Goal: Communication & Community: Answer question/provide support

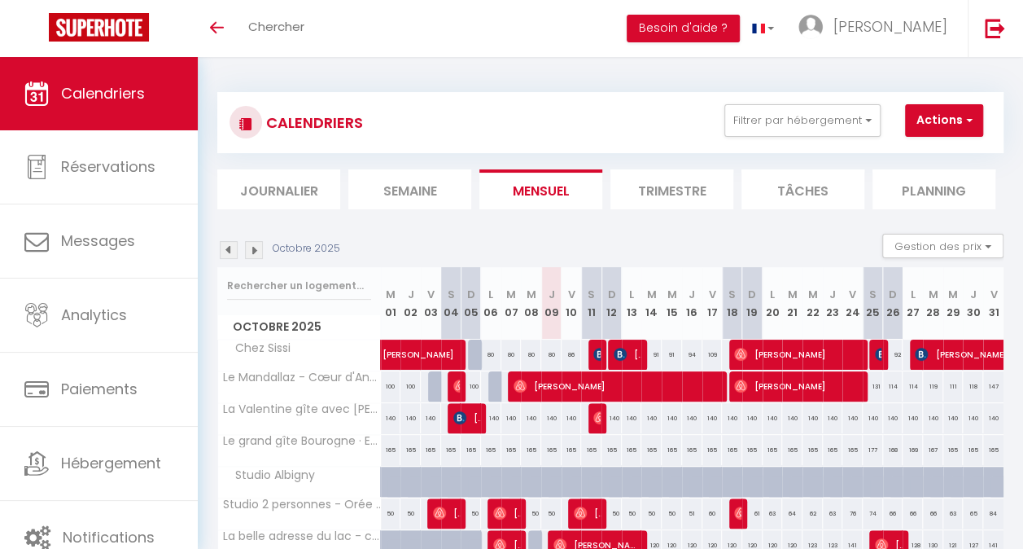
drag, startPoint x: 0, startPoint y: 0, endPoint x: 296, endPoint y: 203, distance: 359.0
click at [296, 203] on li "Journalier" at bounding box center [278, 189] width 123 height 40
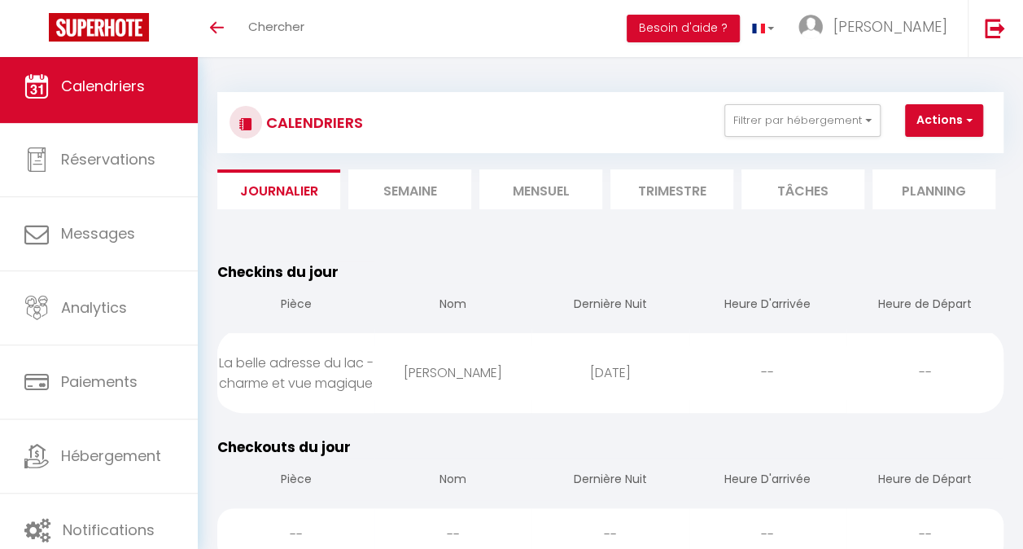
click at [528, 190] on li "Mensuel" at bounding box center [540, 189] width 123 height 40
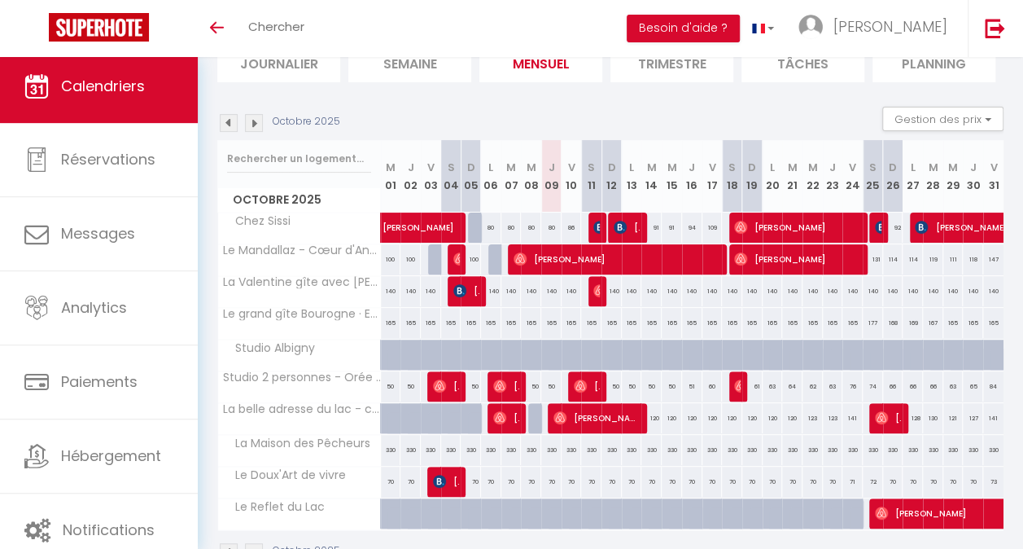
scroll to position [132, 0]
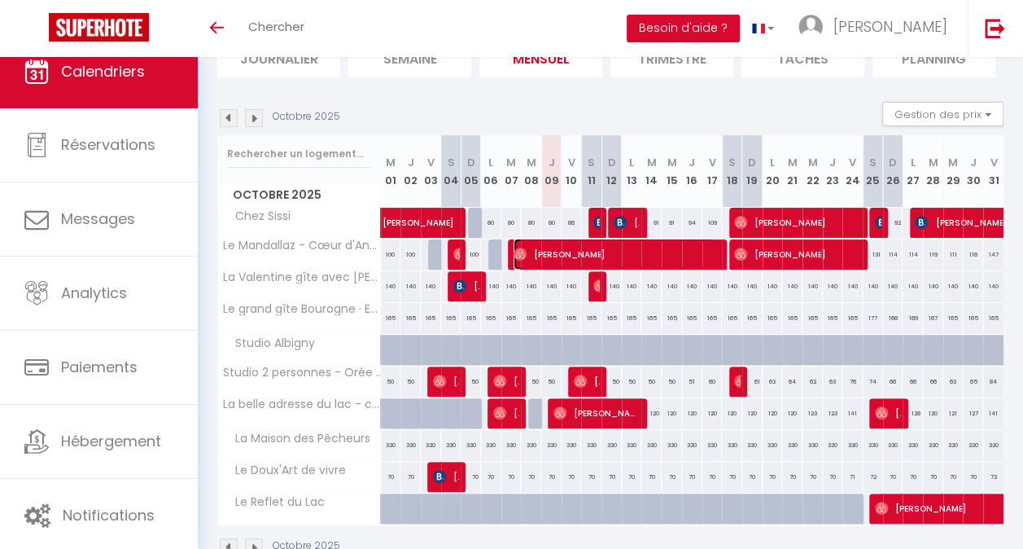
click at [588, 249] on span "[PERSON_NAME]" at bounding box center [615, 253] width 202 height 31
select select "OK"
select select "0"
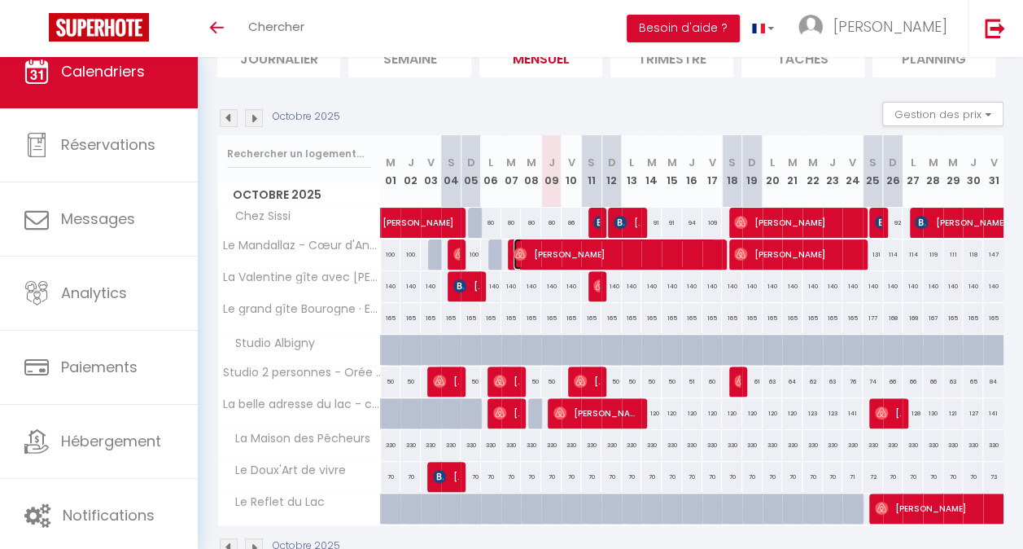
select select "1"
select select
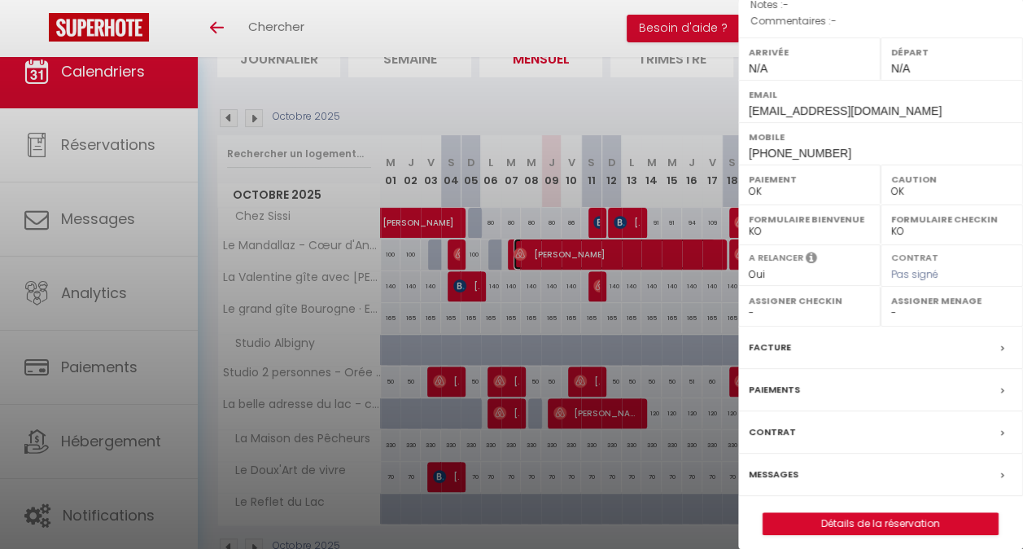
scroll to position [206, 0]
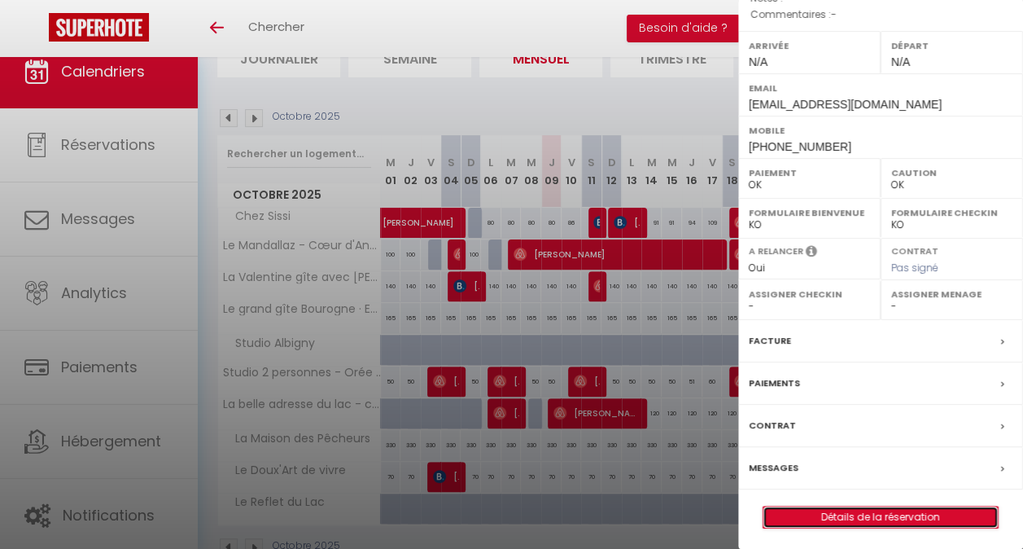
click at [863, 518] on link "Détails de la réservation" at bounding box center [880, 516] width 234 height 21
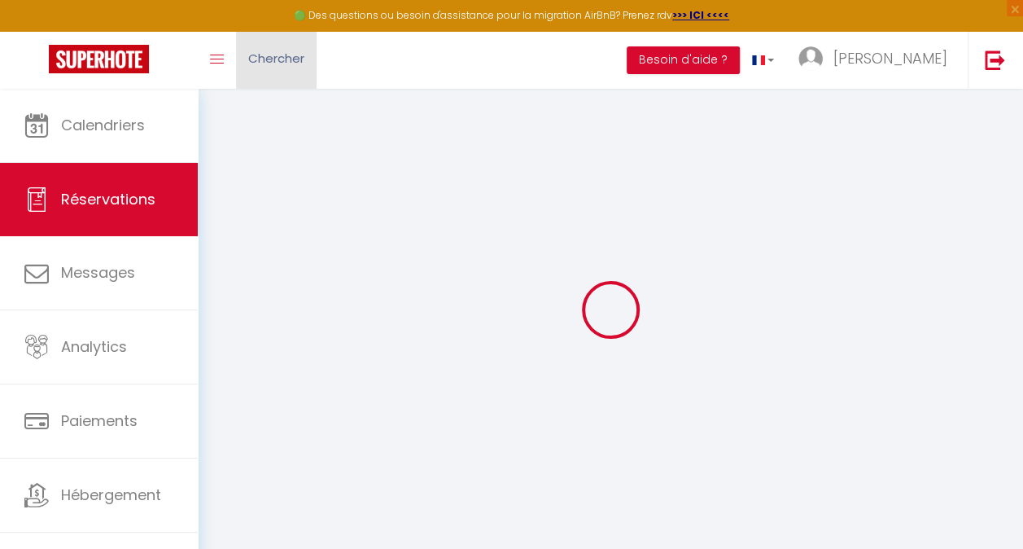
select select
checkbox input "false"
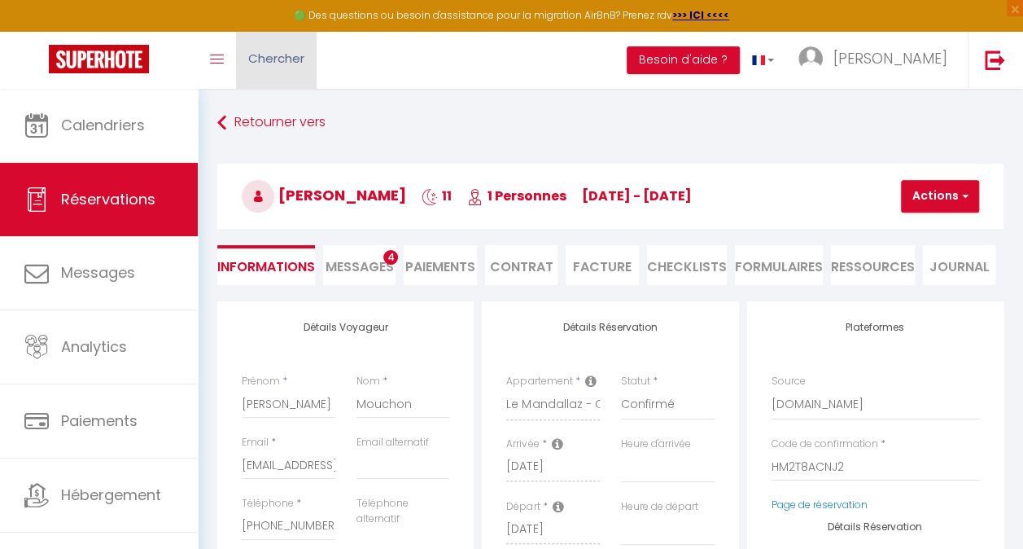
select select
type input "90"
type input "44"
select select
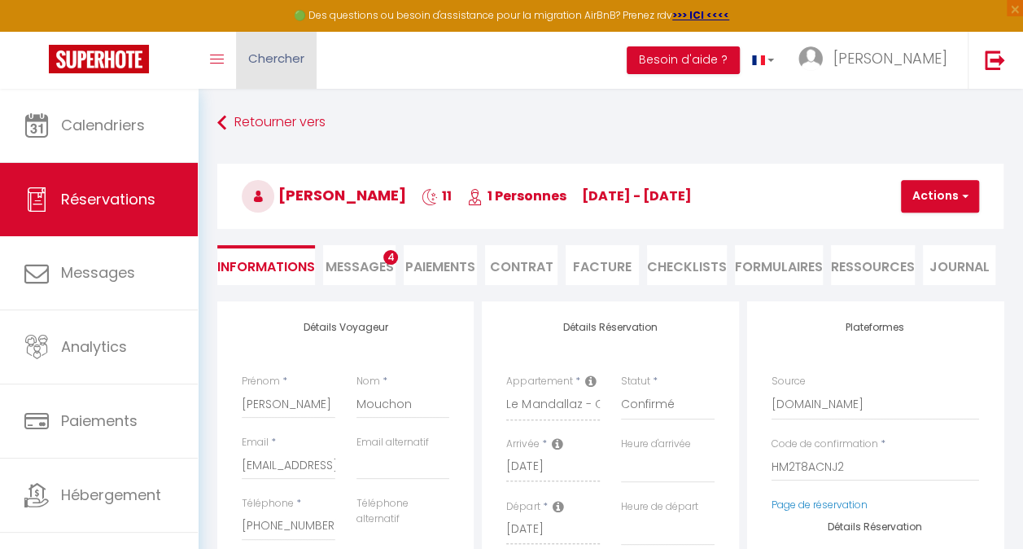
checkbox input "false"
select select
checkbox input "false"
select select
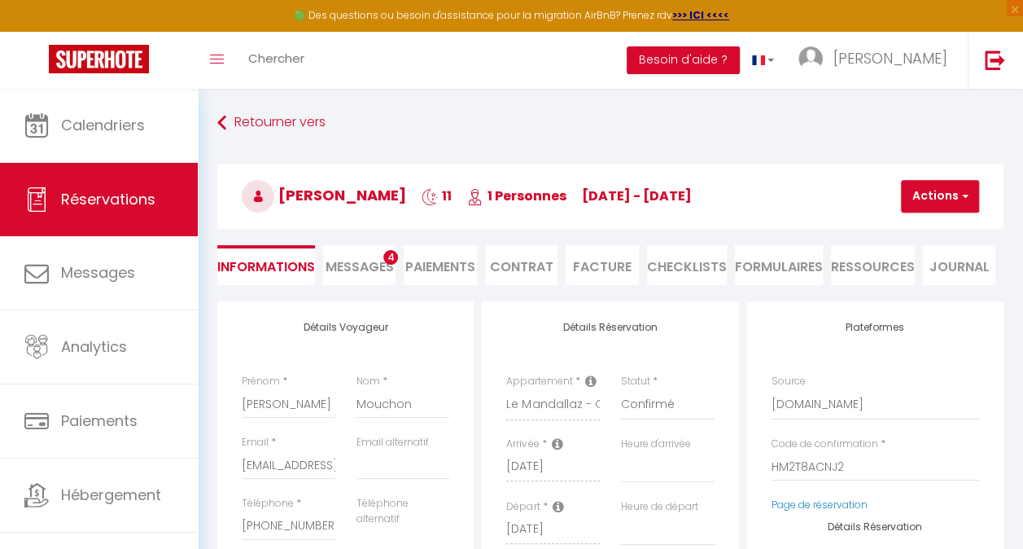
click at [335, 256] on li "Messages 4" at bounding box center [359, 265] width 72 height 40
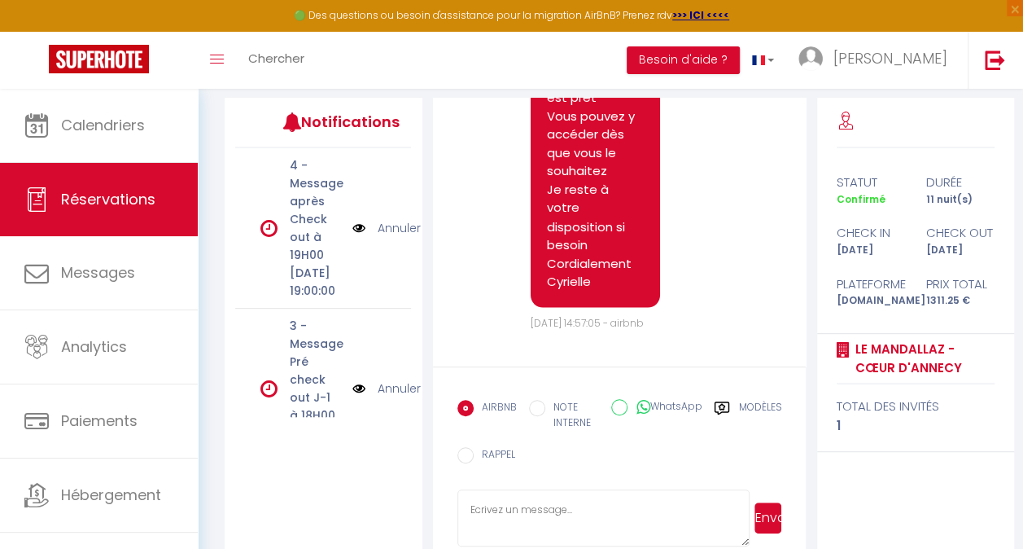
scroll to position [8544, 0]
click at [567, 510] on textarea at bounding box center [603, 517] width 292 height 57
type textarea "Bonjour [PERSON_NAME] Ce message afin de savoir si tout se passe bien pour vous…"
click at [759, 517] on button "Envoyer" at bounding box center [769, 517] width 28 height 31
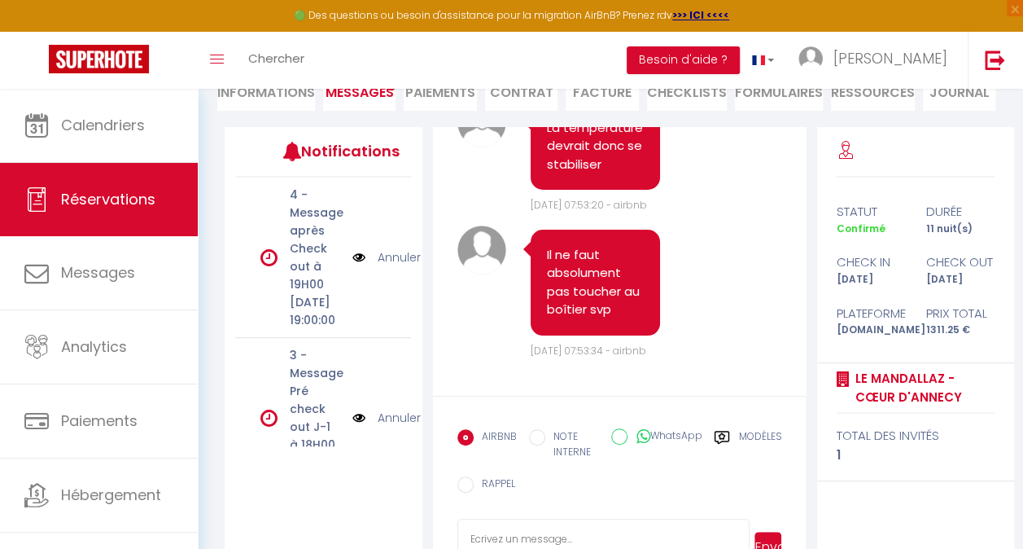
scroll to position [10204, 0]
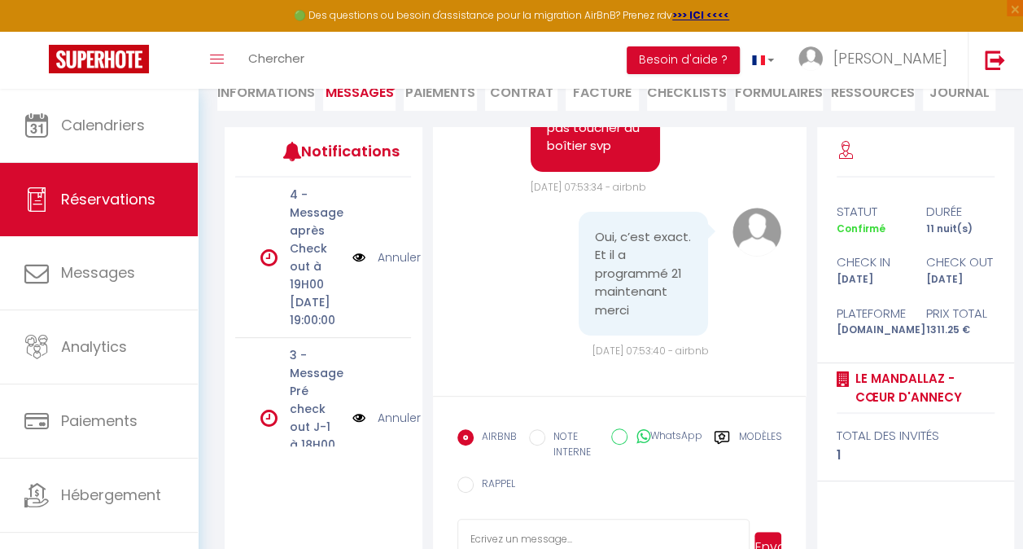
click at [903, 197] on div "statut durée Confirmé 11 nuit(s) check in check out [DATE] [DATE] Plateforme Pr…" at bounding box center [916, 357] width 198 height 461
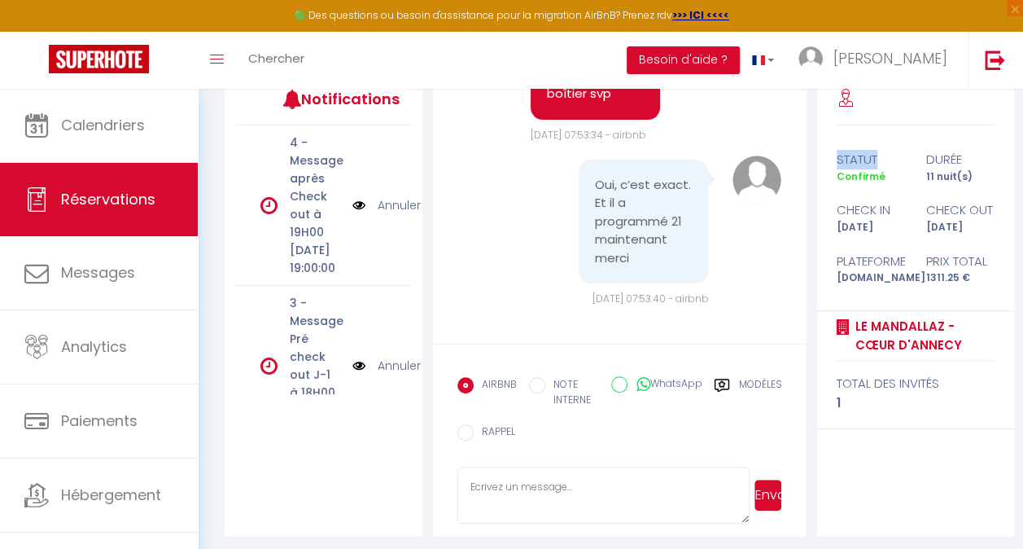
scroll to position [231, 0]
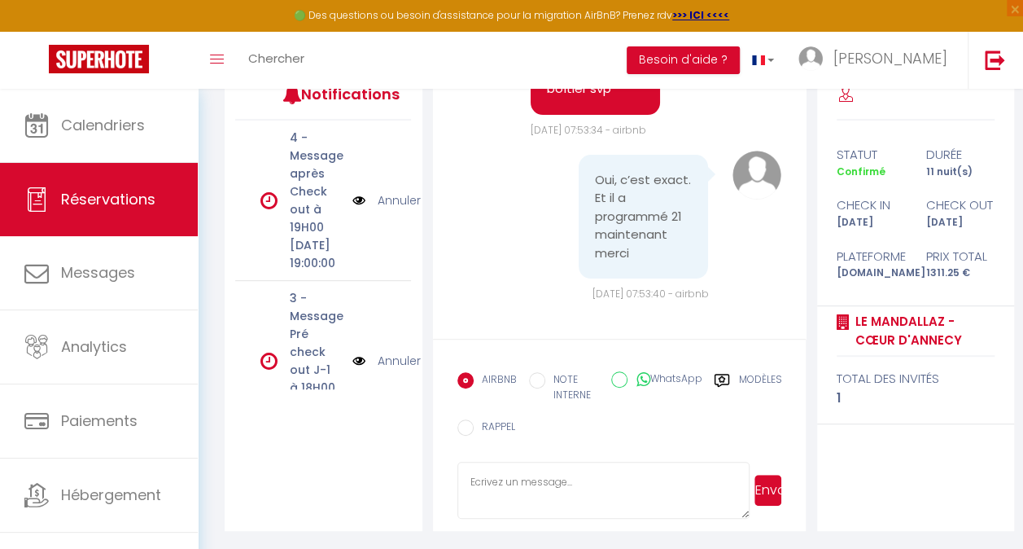
click at [505, 499] on textarea at bounding box center [603, 490] width 292 height 57
type textarea "C'est en ordre alors Je reste disponible si besoin Très bonne journée à vous"
click at [774, 487] on button "Envoyer" at bounding box center [769, 490] width 28 height 31
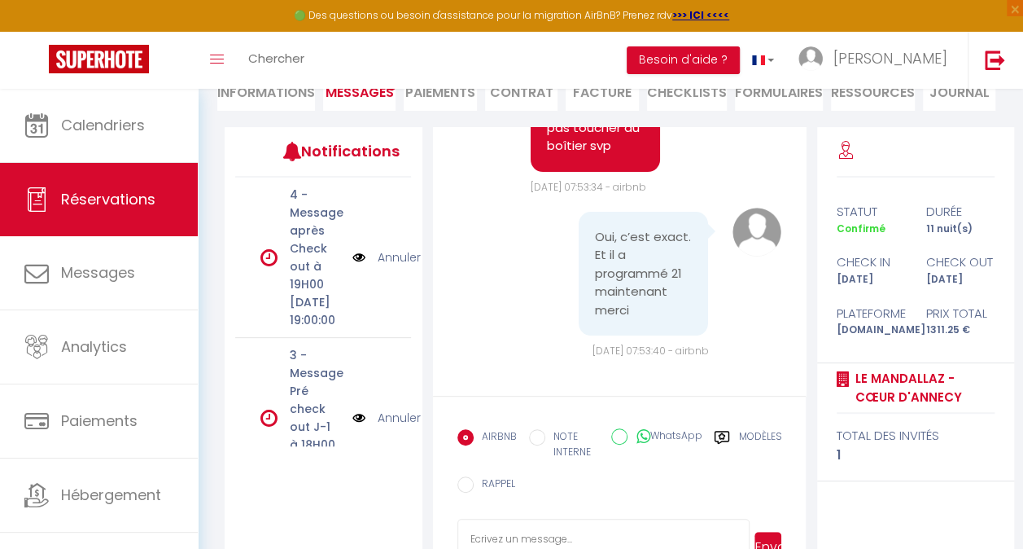
scroll to position [0, 0]
